Goal: Task Accomplishment & Management: Manage account settings

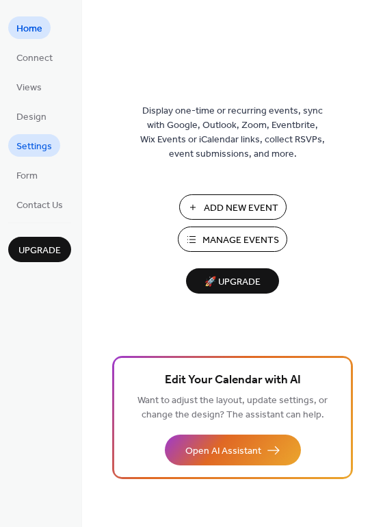
click at [38, 149] on span "Settings" at bounding box center [34, 147] width 36 height 14
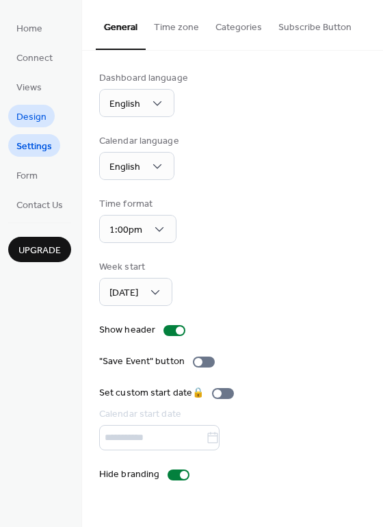
click at [32, 110] on span "Design" at bounding box center [31, 117] width 30 height 14
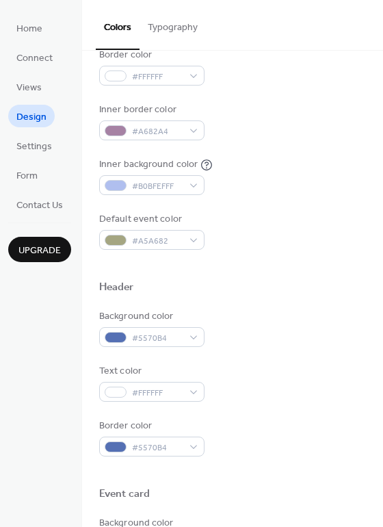
scroll to position [274, 0]
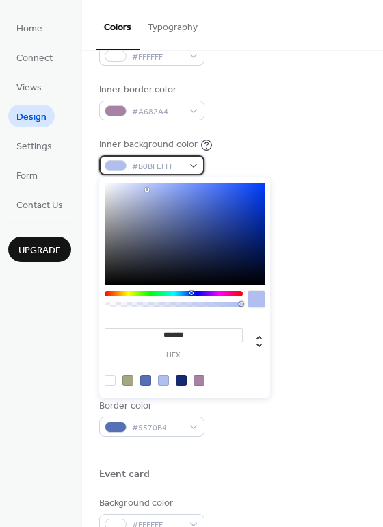
click at [191, 167] on div "#B0BFEFFF" at bounding box center [151, 165] width 105 height 20
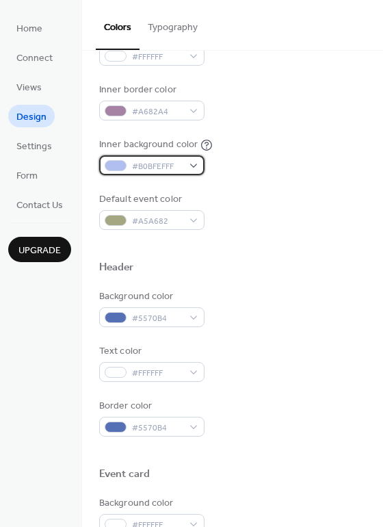
click at [183, 167] on div "#B0BFEFFF" at bounding box center [151, 165] width 105 height 20
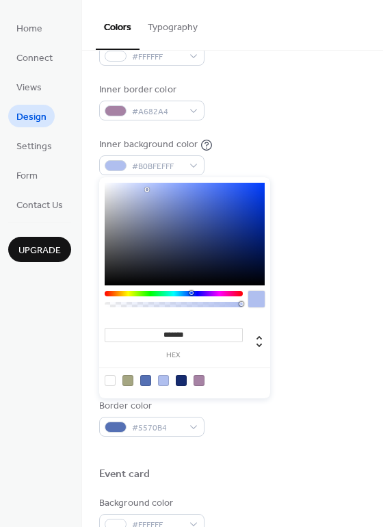
drag, startPoint x: 156, startPoint y: 332, endPoint x: 197, endPoint y: 325, distance: 41.7
click at [197, 328] on input "*******" at bounding box center [174, 335] width 138 height 14
